Goal: Complete application form

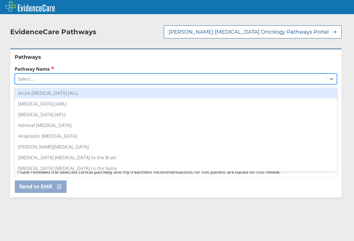
click at [68, 74] on div "Select..." at bounding box center [170, 79] width 311 height 10
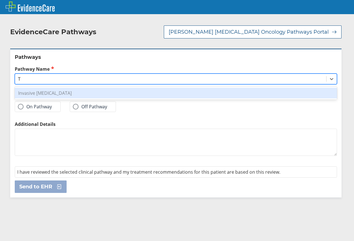
type input "T"
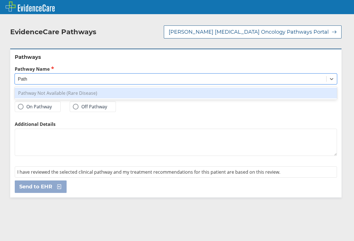
click at [56, 90] on div "Pathway Not Available (Rare Disease)" at bounding box center [176, 93] width 322 height 11
type input "Path"
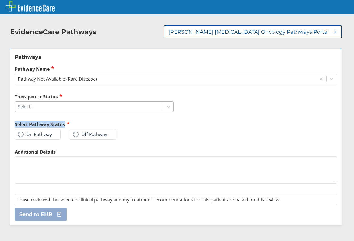
click at [130, 106] on div "Therapeutic Status Select... Select Pathway Status On Pathway Off Pathway" at bounding box center [94, 120] width 159 height 55
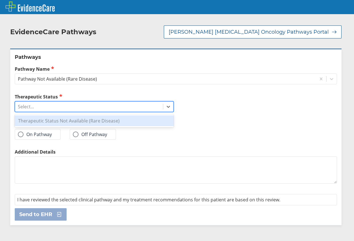
click at [136, 102] on div "Select..." at bounding box center [89, 107] width 148 height 10
click at [116, 116] on div "Therapeutic Status Not Available (Rare Disease)" at bounding box center [94, 121] width 159 height 11
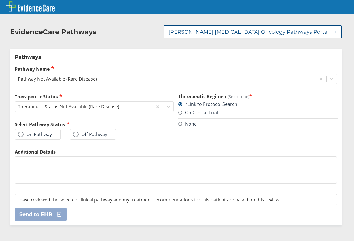
click at [78, 132] on span at bounding box center [76, 135] width 6 height 6
click at [0, 0] on input "Off Pathway" at bounding box center [0, 0] width 0 height 0
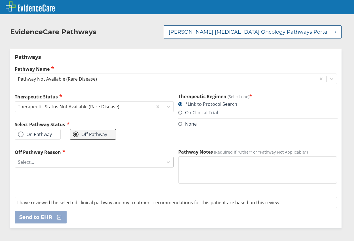
click at [93, 159] on div "Select..." at bounding box center [89, 162] width 148 height 10
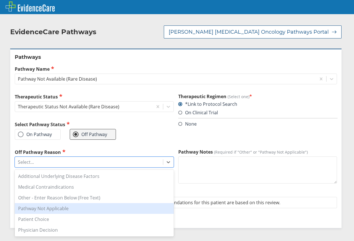
click at [54, 205] on div "Pathway Not Applicable" at bounding box center [94, 208] width 159 height 11
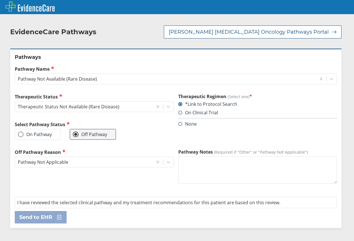
drag, startPoint x: 218, startPoint y: 155, endPoint x: 229, endPoint y: 155, distance: 10.5
click at [218, 157] on textarea "Pathway Notes (Required if "Other" or "Pathway Not Applicable")" at bounding box center [257, 170] width 159 height 27
type textarea "Q"
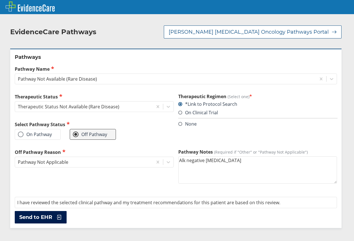
type textarea "Alk negative [MEDICAL_DATA]"
click at [42, 214] on span "Send to EHR" at bounding box center [35, 217] width 33 height 7
